Goal: Task Accomplishment & Management: Manage account settings

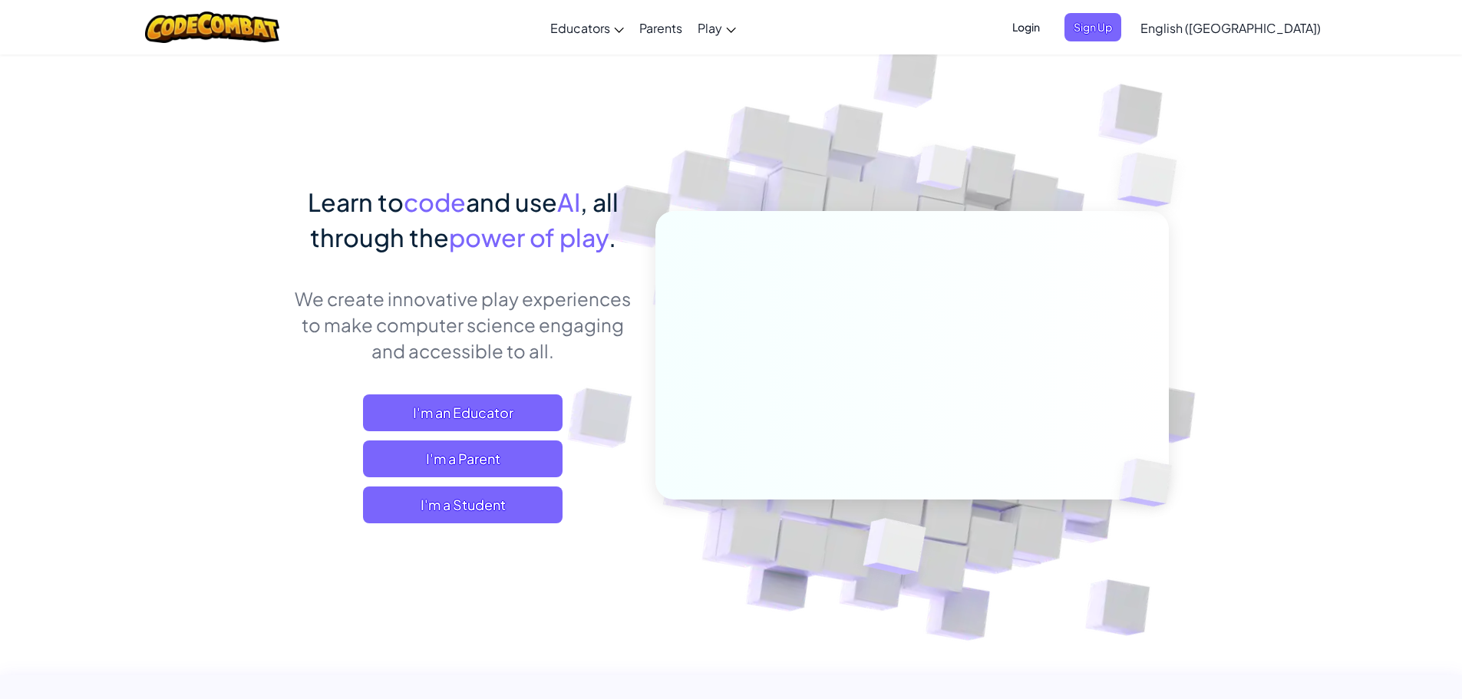
click at [1049, 31] on span "Login" at bounding box center [1026, 27] width 46 height 28
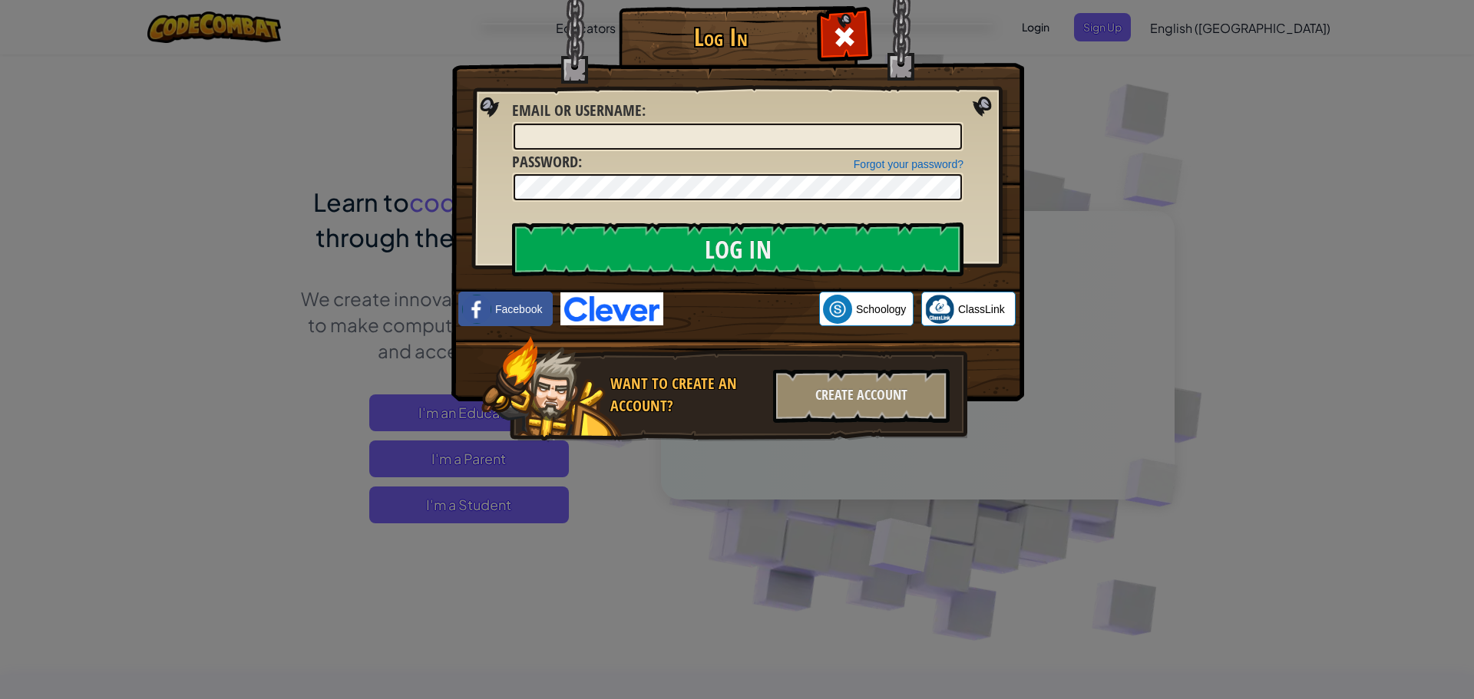
drag, startPoint x: 1324, startPoint y: 158, endPoint x: 1309, endPoint y: 150, distance: 16.9
click at [1316, 165] on div "Log In Unknown Error Email or Username : Forgot your password? Password : Log I…" at bounding box center [737, 349] width 1474 height 699
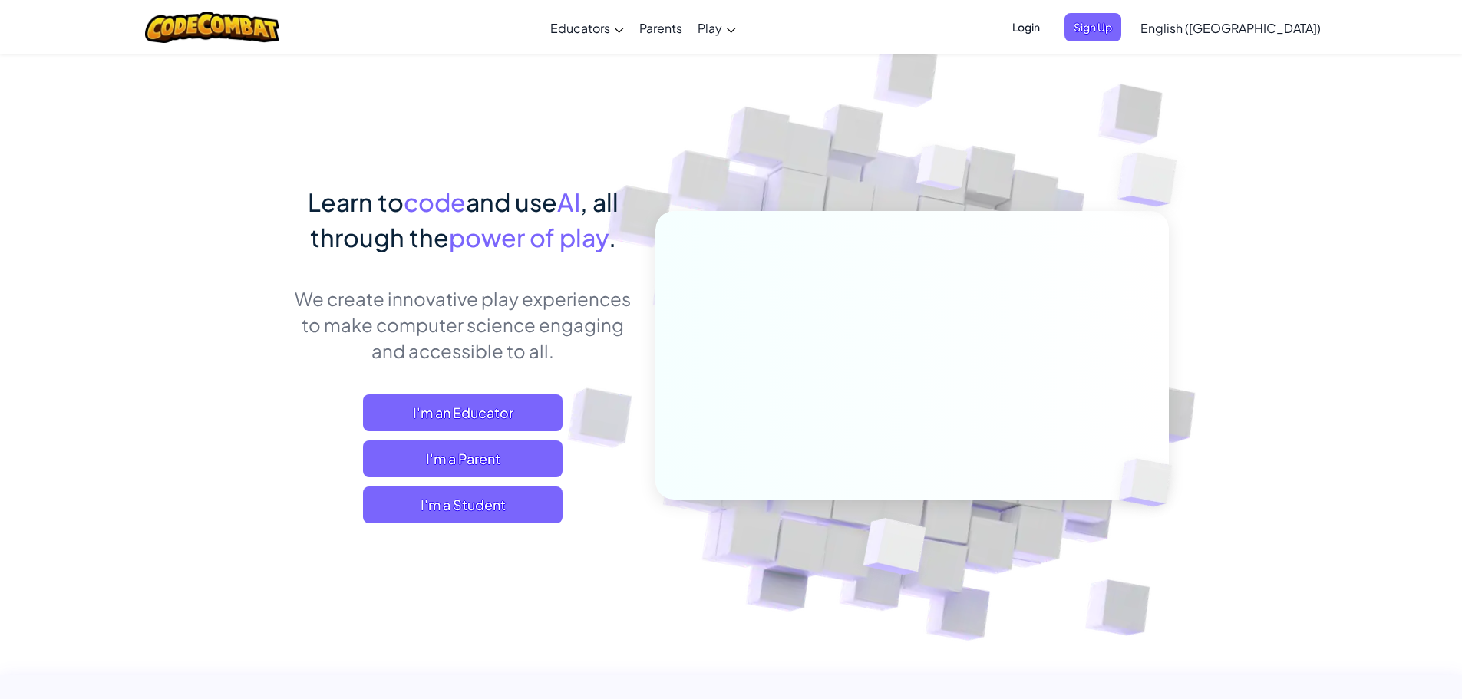
click at [1049, 26] on span "Login" at bounding box center [1026, 27] width 46 height 28
